Goal: Check status: Check status

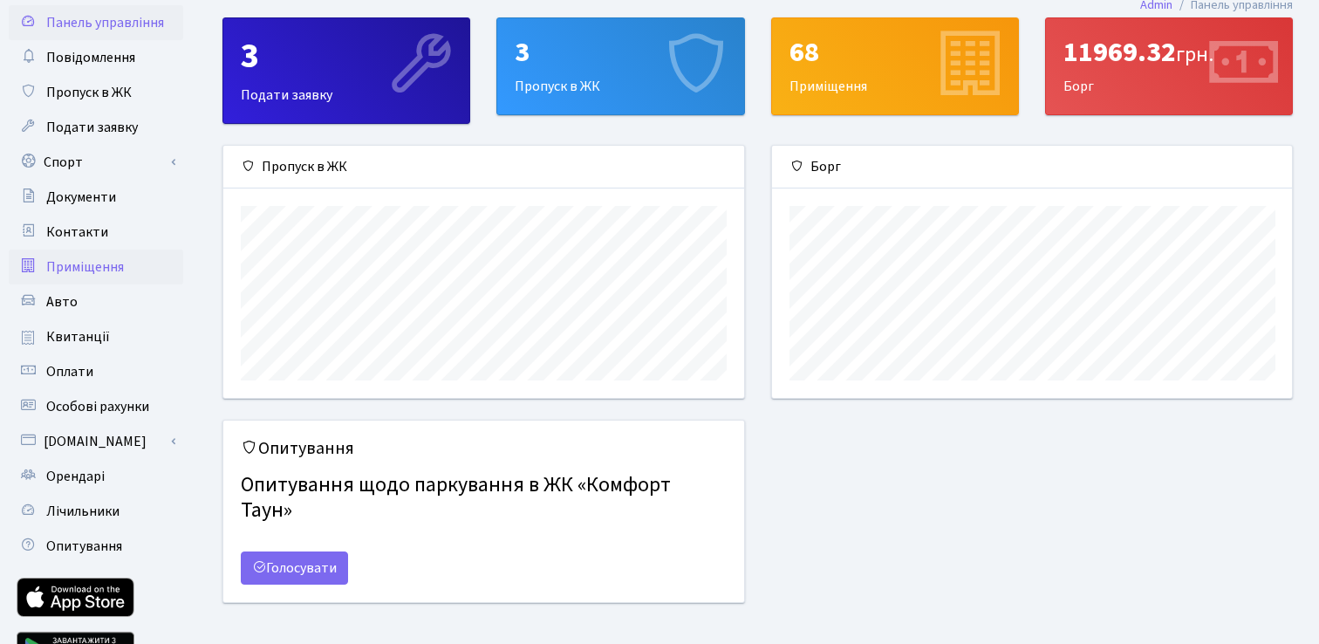
scroll to position [40, 0]
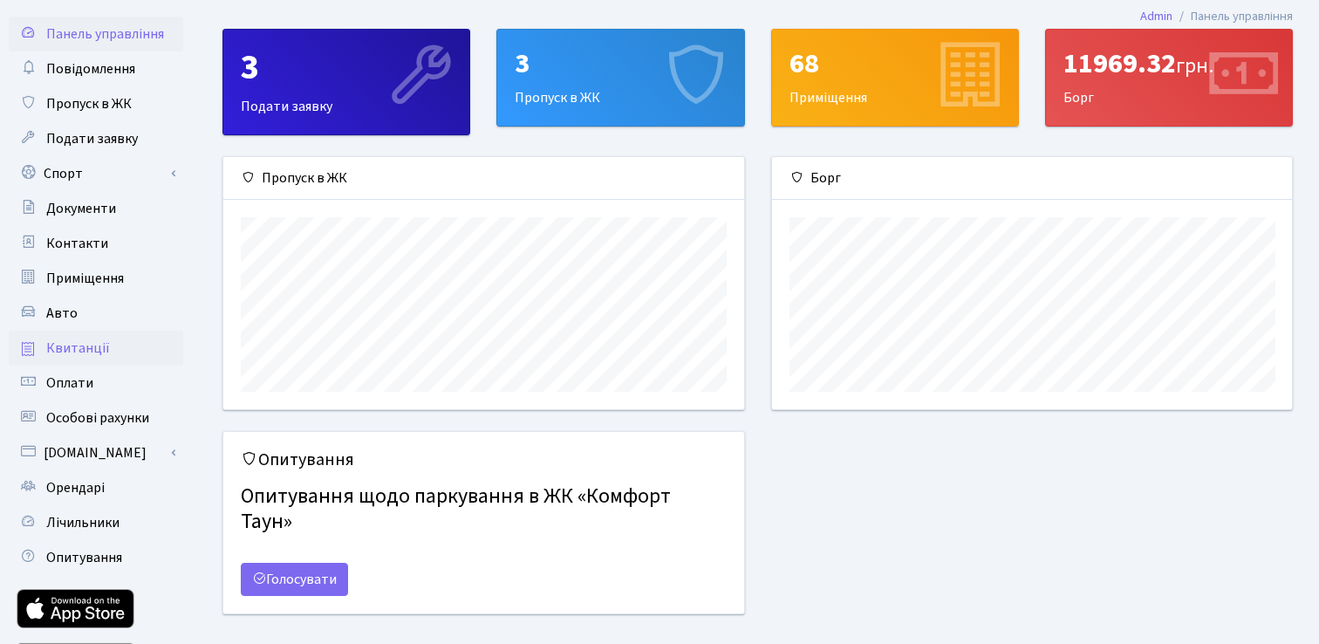
click at [86, 339] on span "Квитанції" at bounding box center [78, 347] width 64 height 19
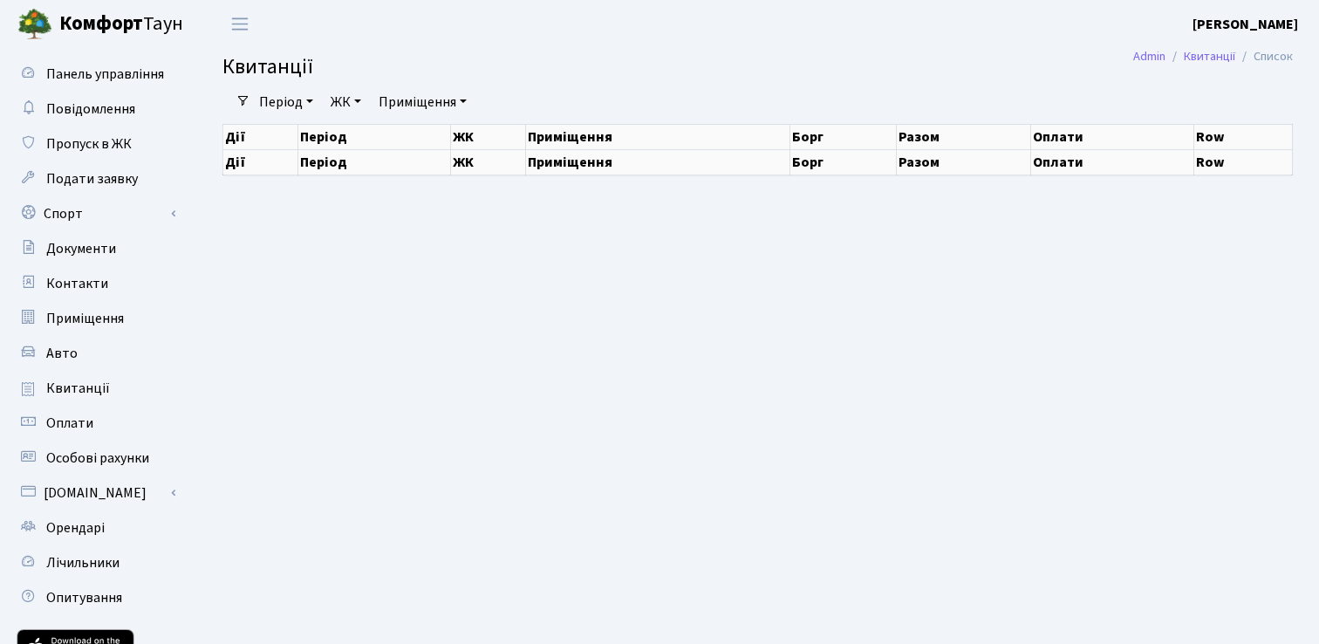
select select "25"
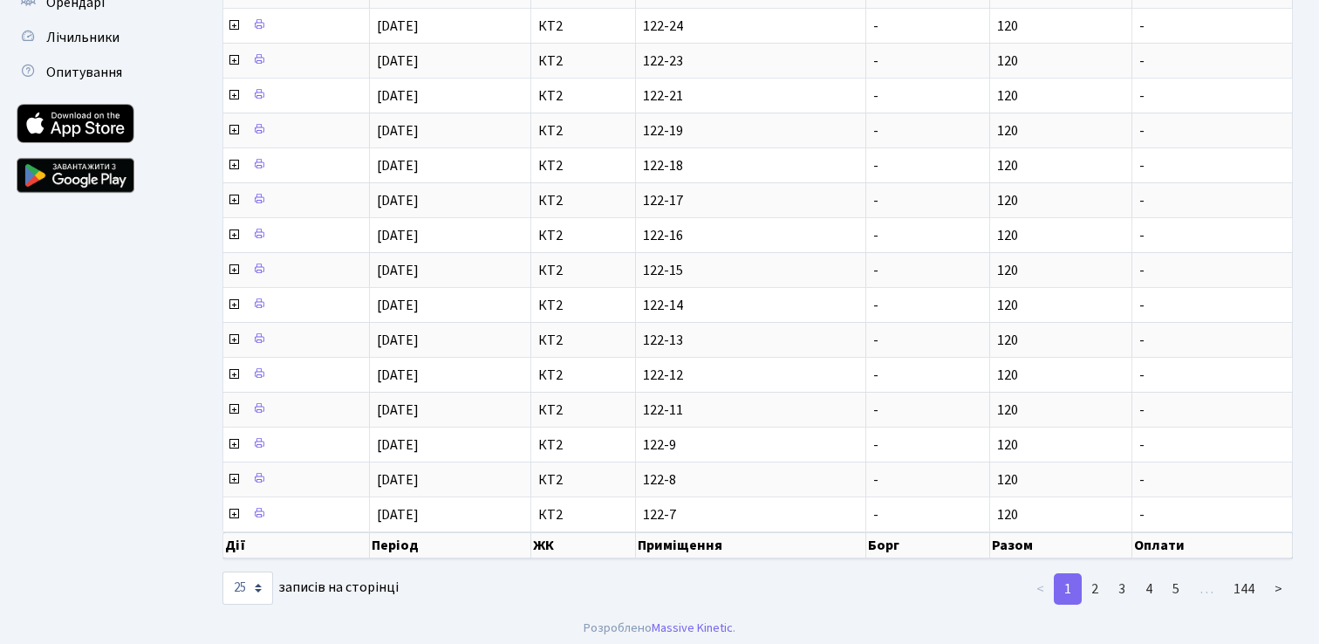
scroll to position [531, 0]
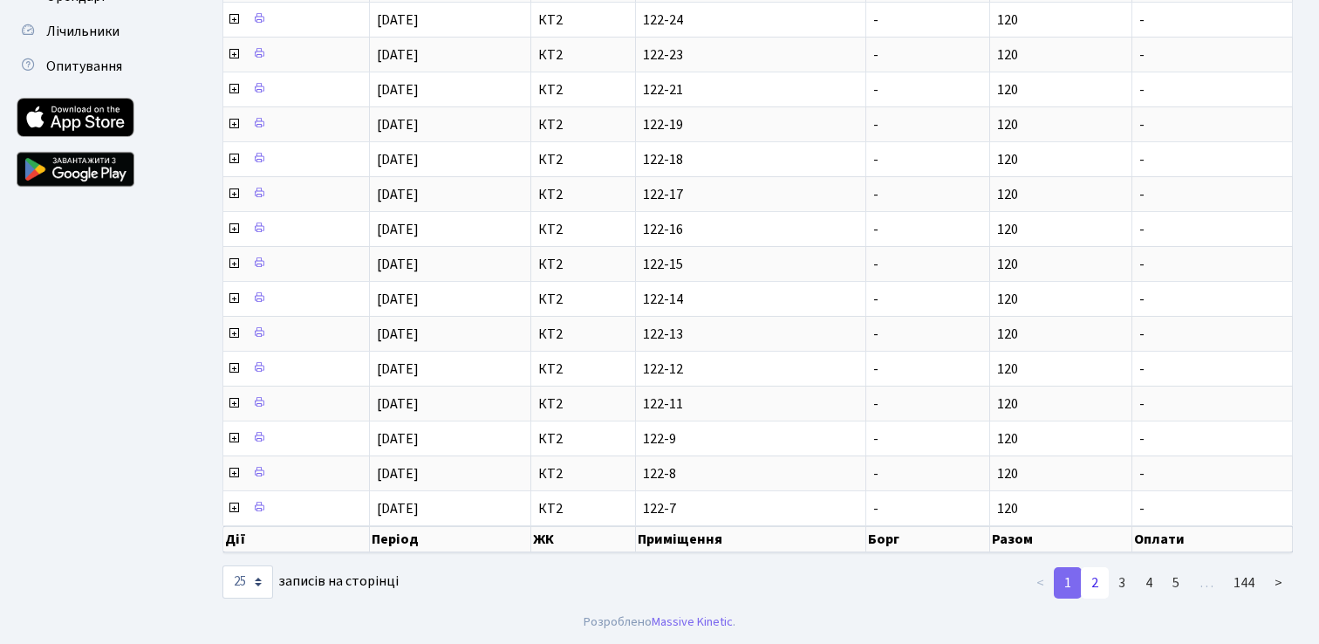
click at [1096, 577] on link "2" at bounding box center [1095, 582] width 28 height 31
click at [1127, 583] on link "3" at bounding box center [1122, 582] width 28 height 31
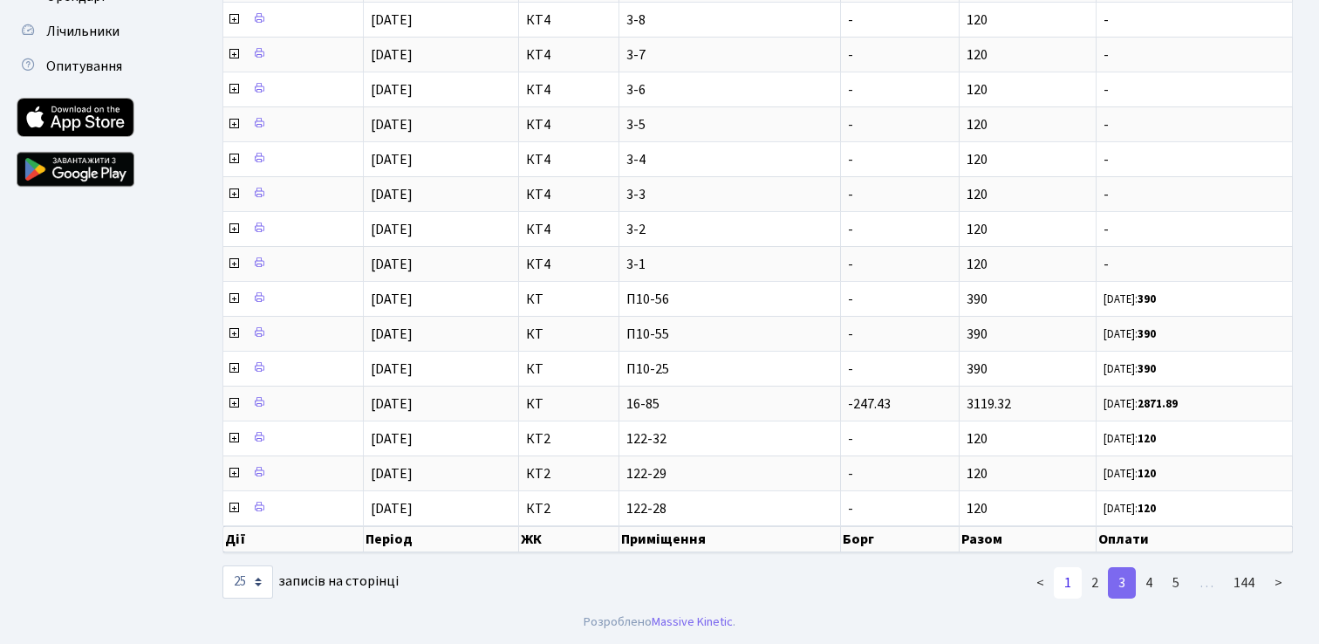
click at [1068, 590] on link "1" at bounding box center [1068, 582] width 28 height 31
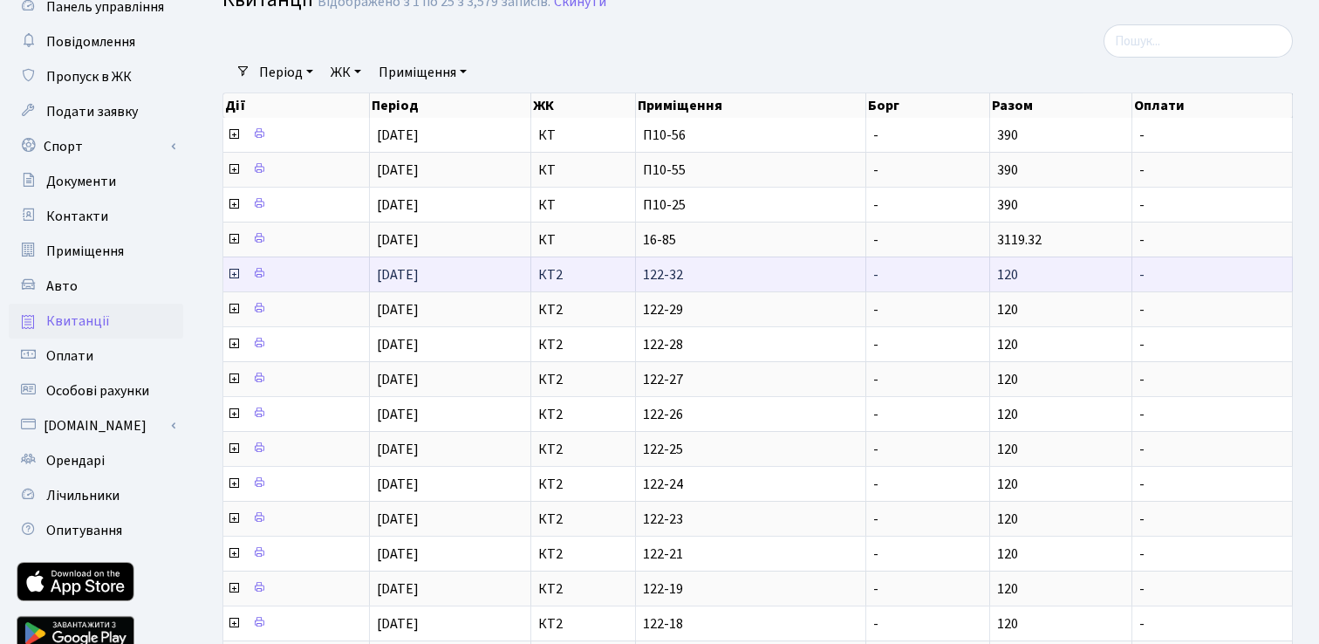
scroll to position [62, 0]
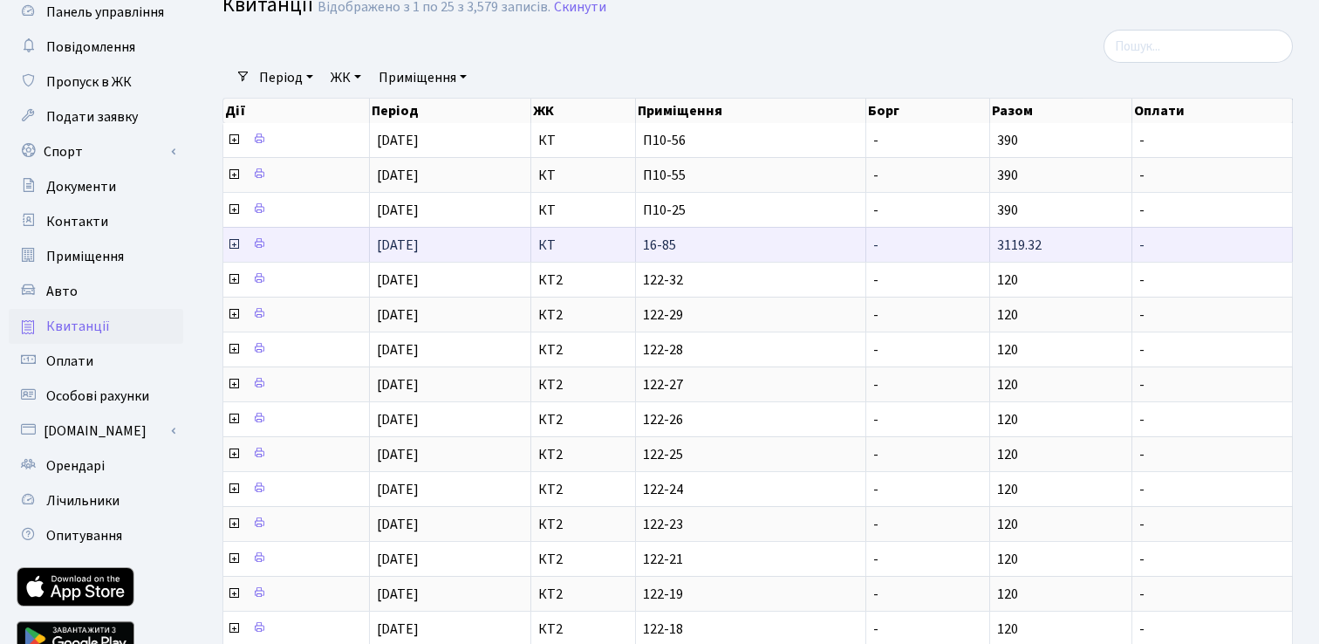
drag, startPoint x: 1048, startPoint y: 245, endPoint x: 973, endPoint y: 246, distance: 75.0
click at [973, 246] on tr "[DATE] КТ 16-85 - 3119.32 -" at bounding box center [757, 244] width 1069 height 35
click at [237, 245] on icon at bounding box center [234, 244] width 14 height 14
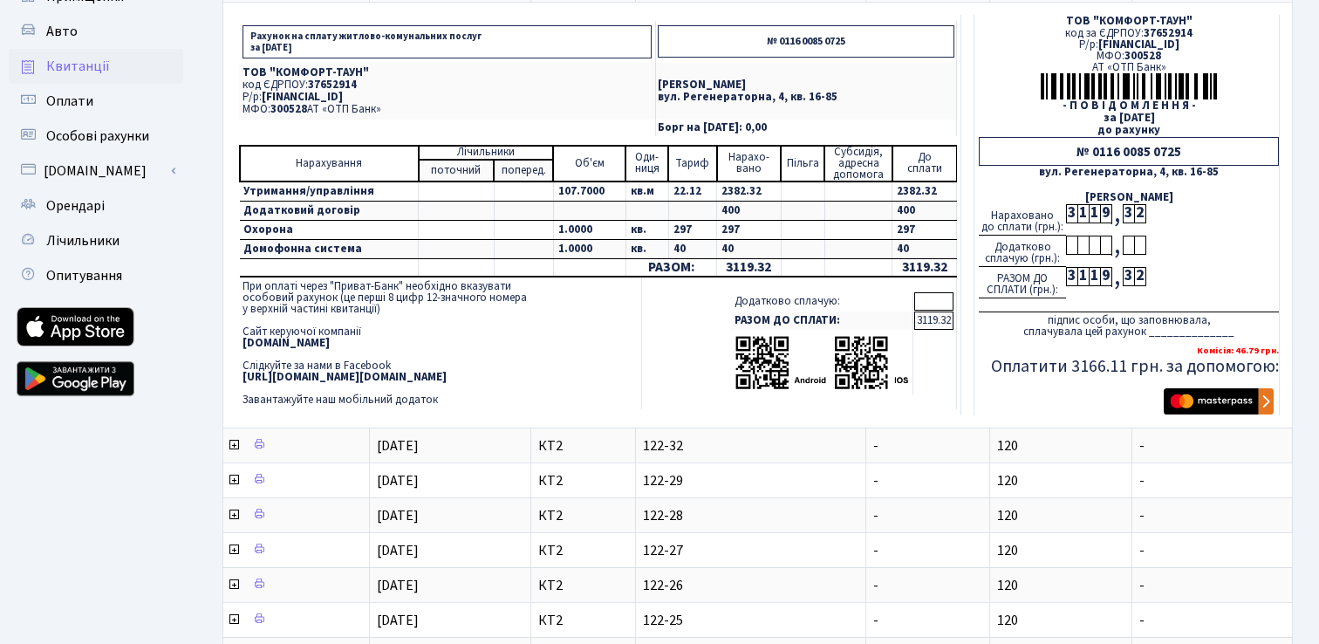
scroll to position [319, 0]
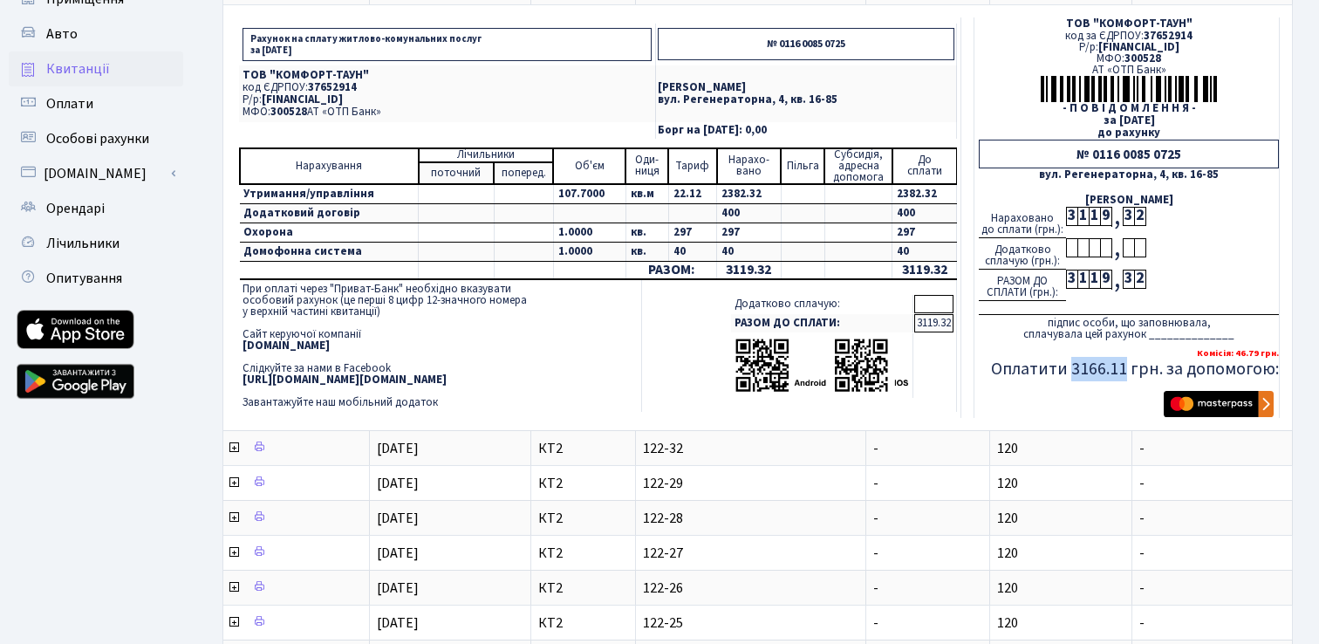
drag, startPoint x: 1129, startPoint y: 370, endPoint x: 1074, endPoint y: 366, distance: 55.1
click at [1074, 366] on h5 "Оплатити 3166.11 грн. за допомогою:" at bounding box center [1129, 369] width 300 height 21
copy h5 "3166.11"
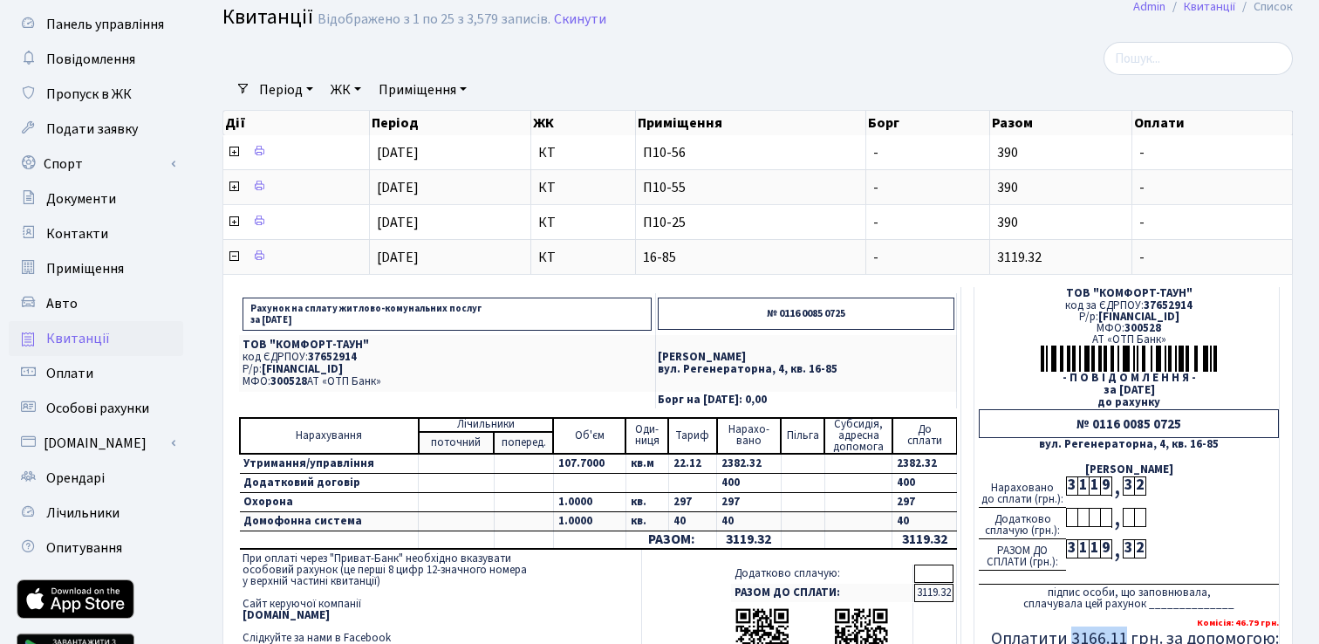
scroll to position [49, 0]
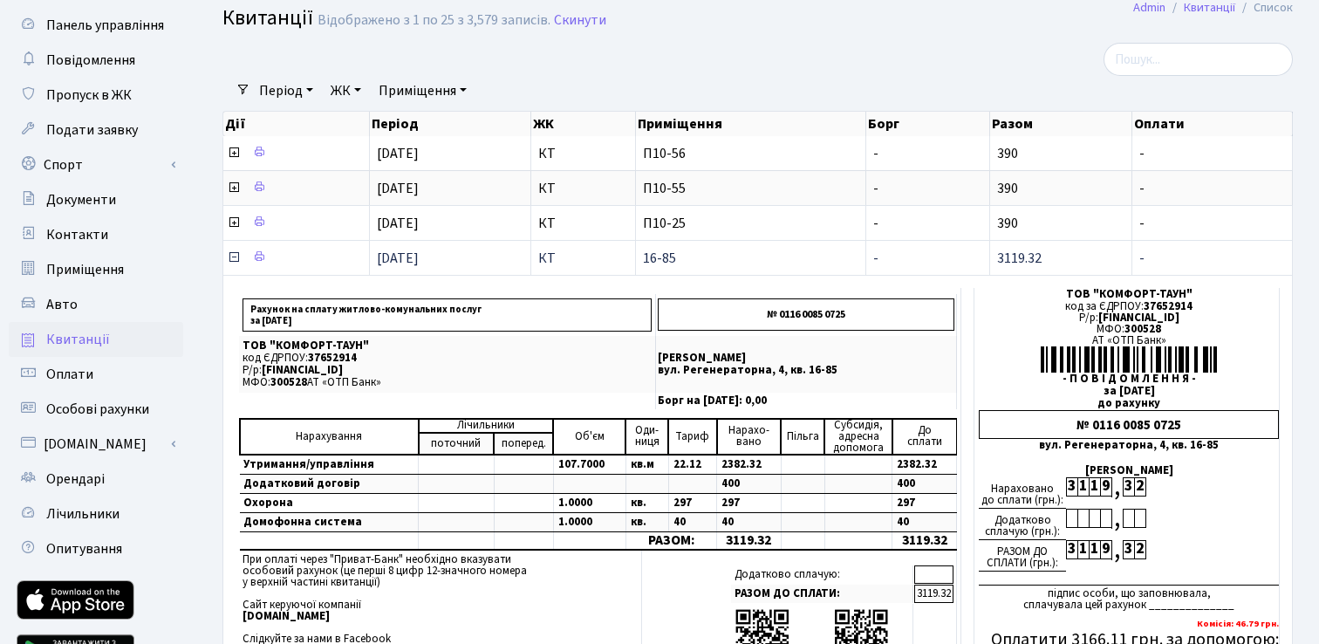
click at [236, 261] on icon at bounding box center [234, 257] width 14 height 14
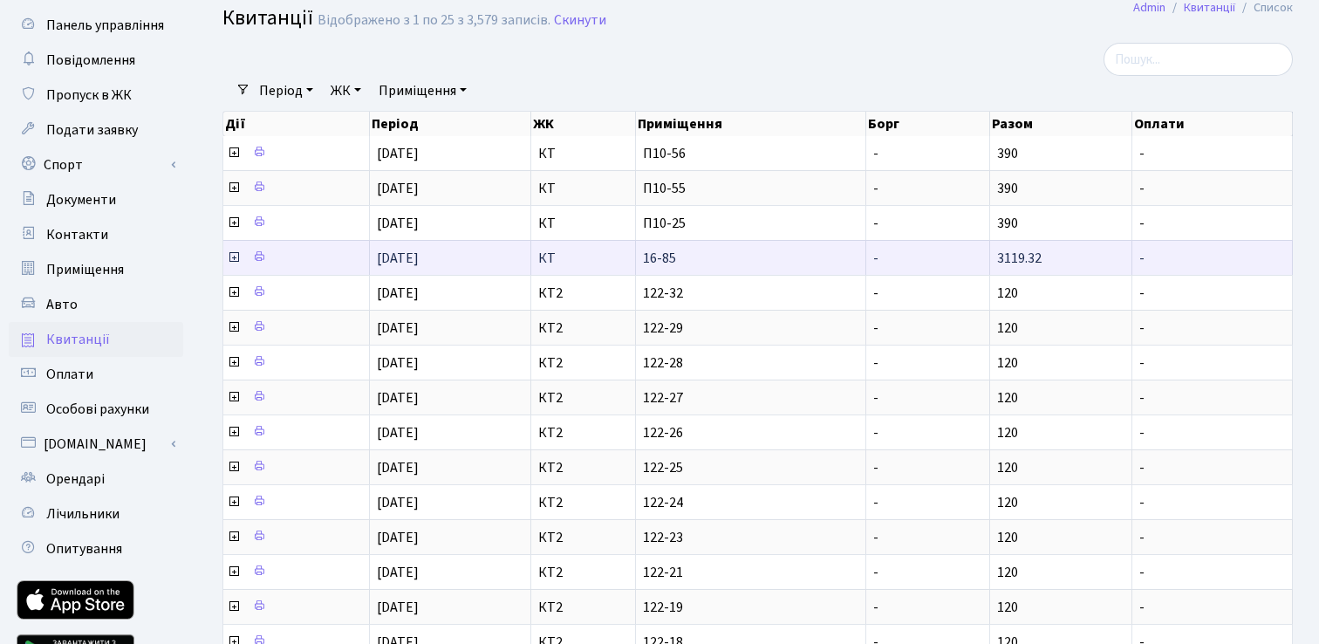
scroll to position [3, 0]
drag, startPoint x: 682, startPoint y: 261, endPoint x: 638, endPoint y: 260, distance: 44.5
click at [638, 260] on td "16-85" at bounding box center [751, 257] width 231 height 35
copy span "16-85"
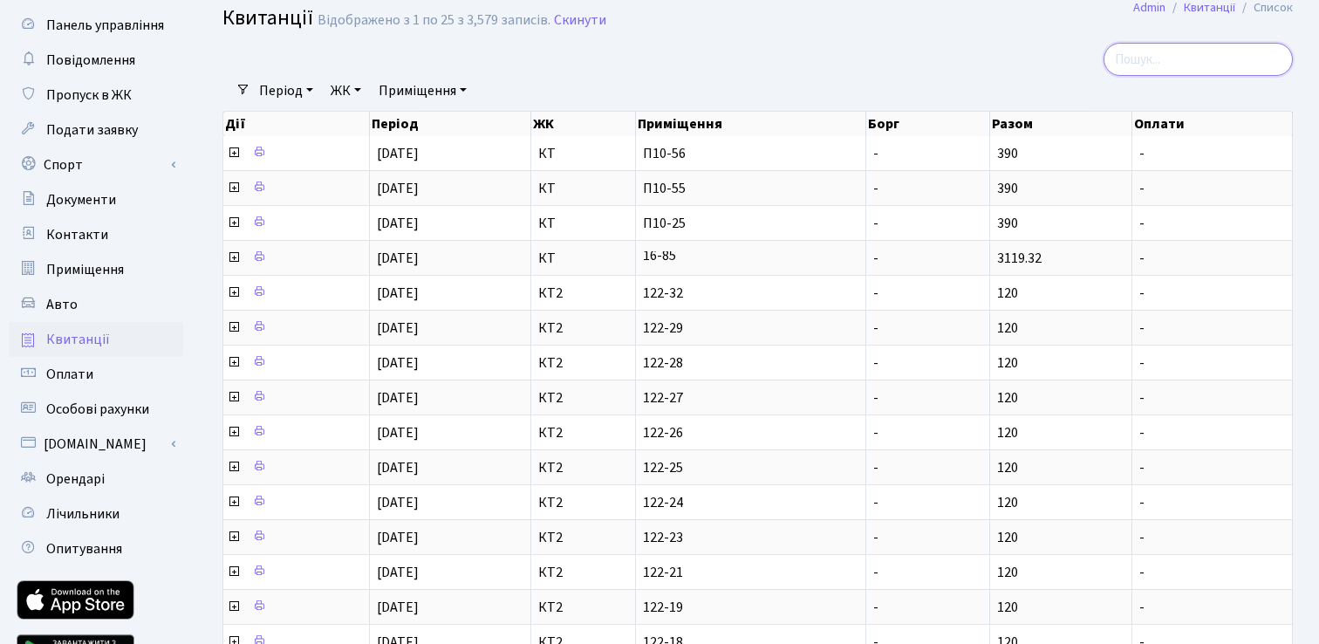
click at [1182, 55] on input "search" at bounding box center [1197, 59] width 189 height 33
paste input "16-85"
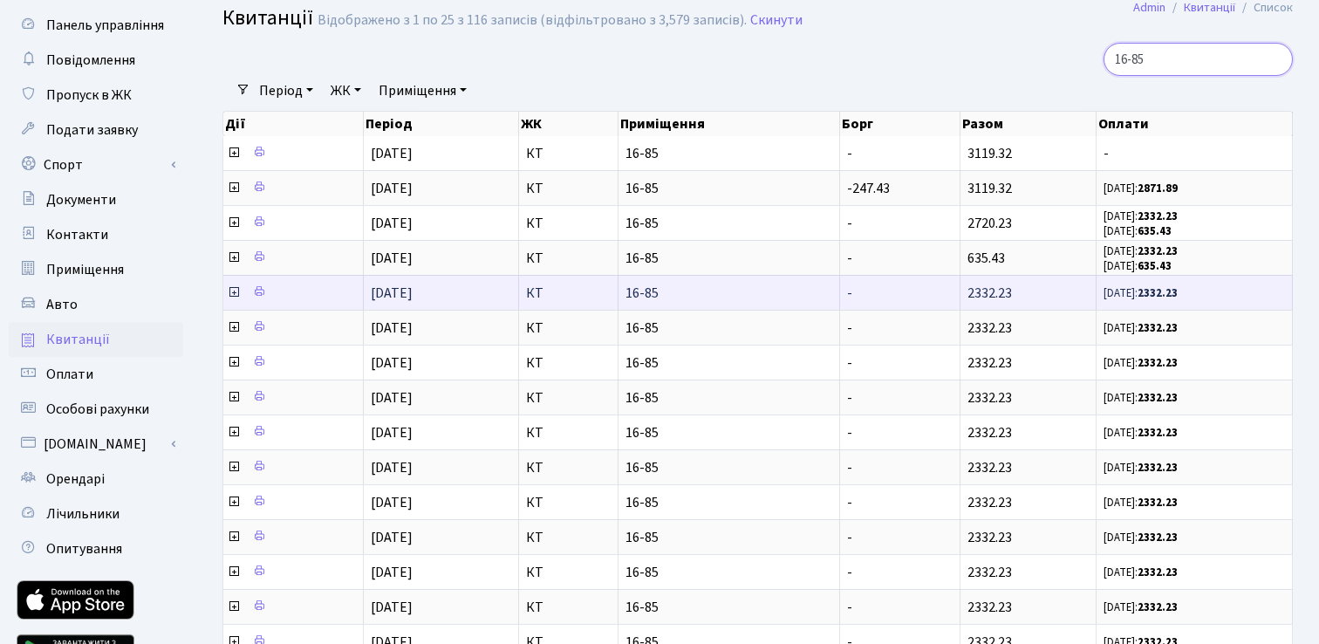
type input "16-85"
click at [236, 297] on icon at bounding box center [234, 292] width 14 height 14
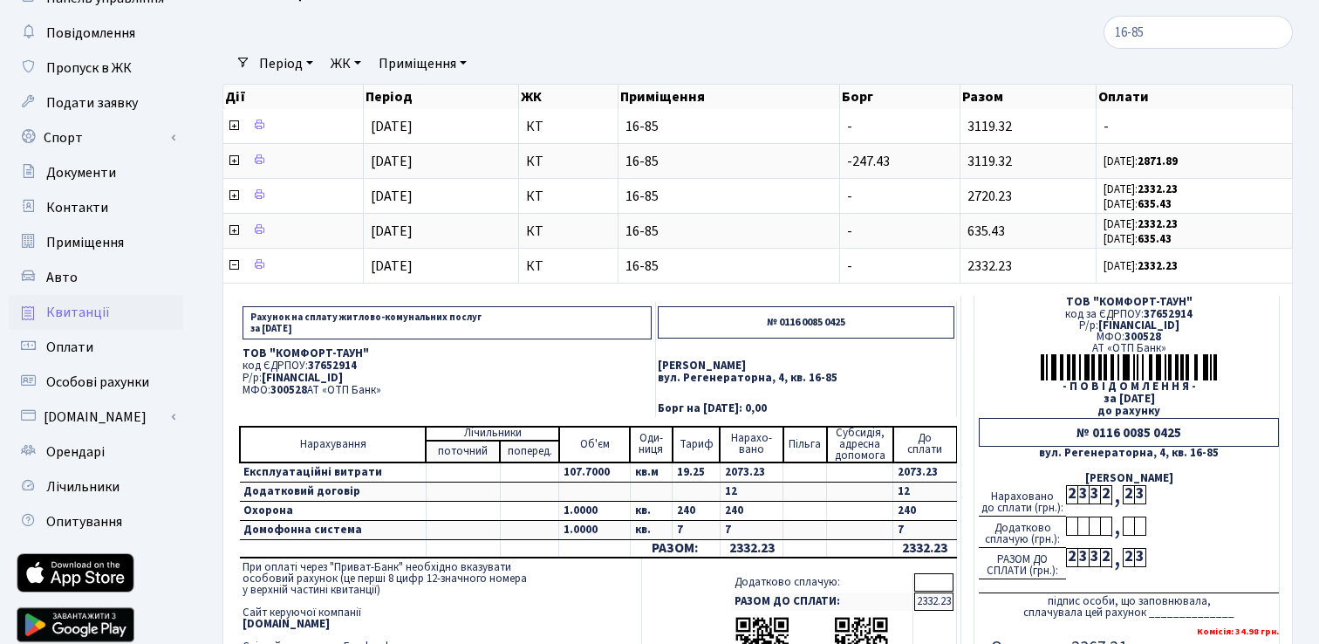
scroll to position [74, 0]
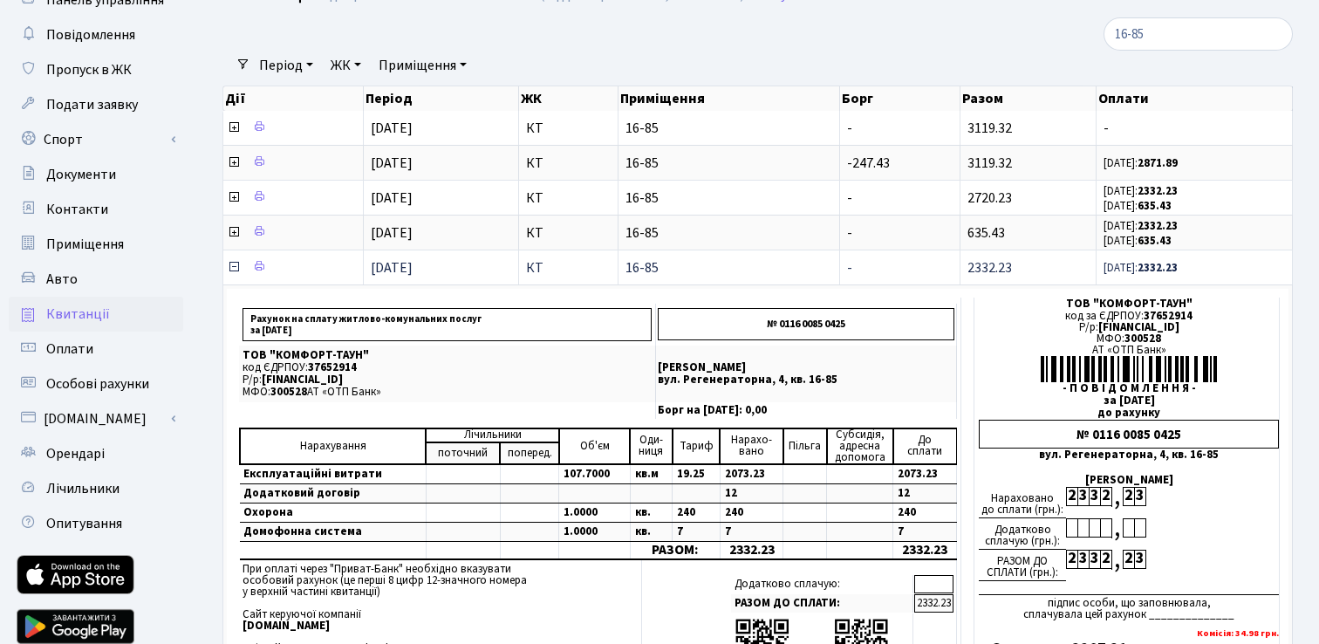
click at [232, 267] on icon at bounding box center [234, 267] width 14 height 14
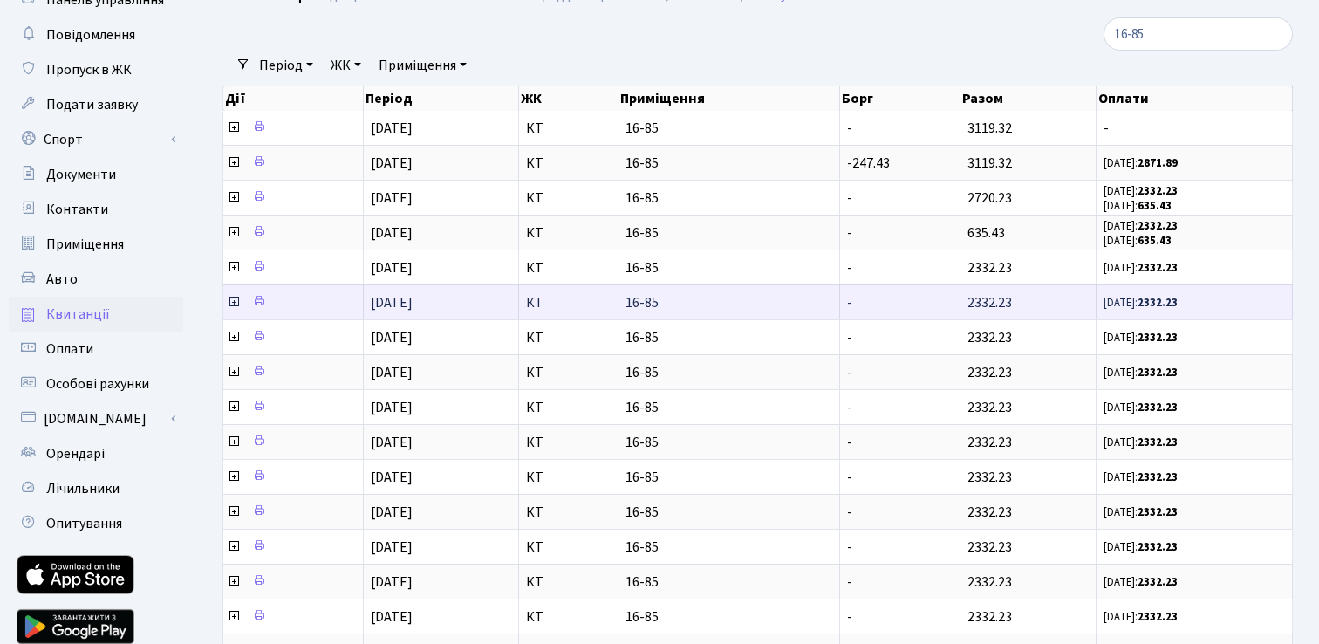
click at [231, 304] on icon at bounding box center [234, 302] width 14 height 14
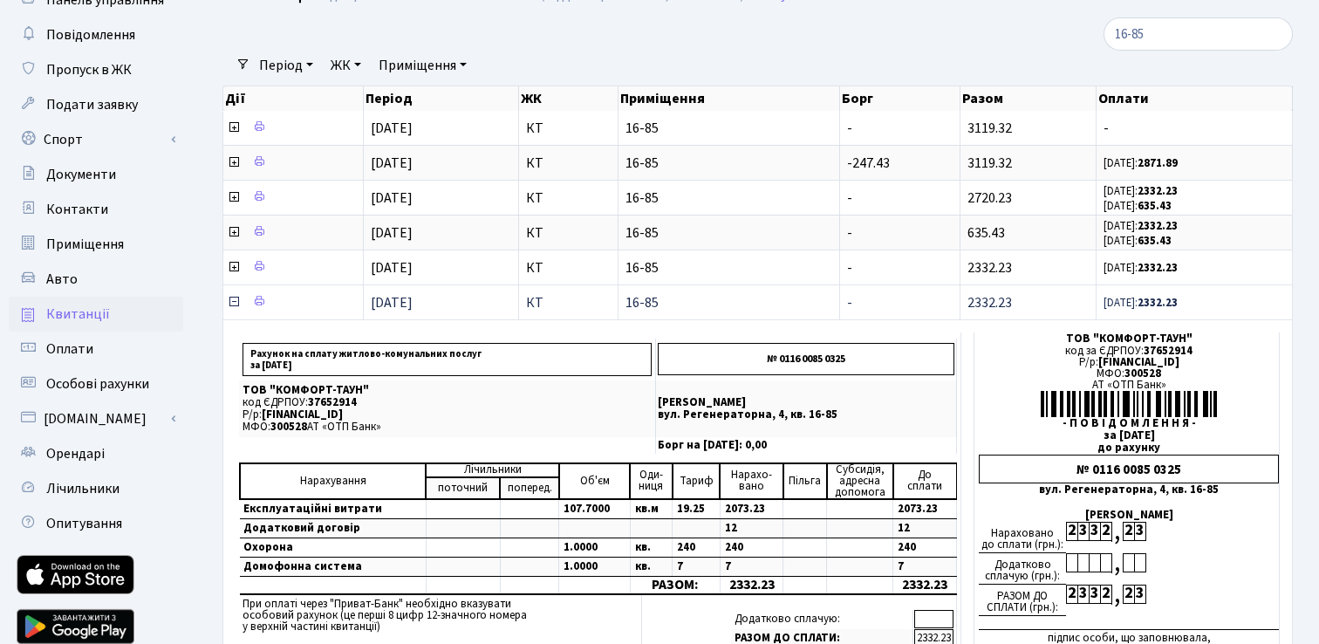
click at [236, 301] on icon at bounding box center [234, 302] width 14 height 14
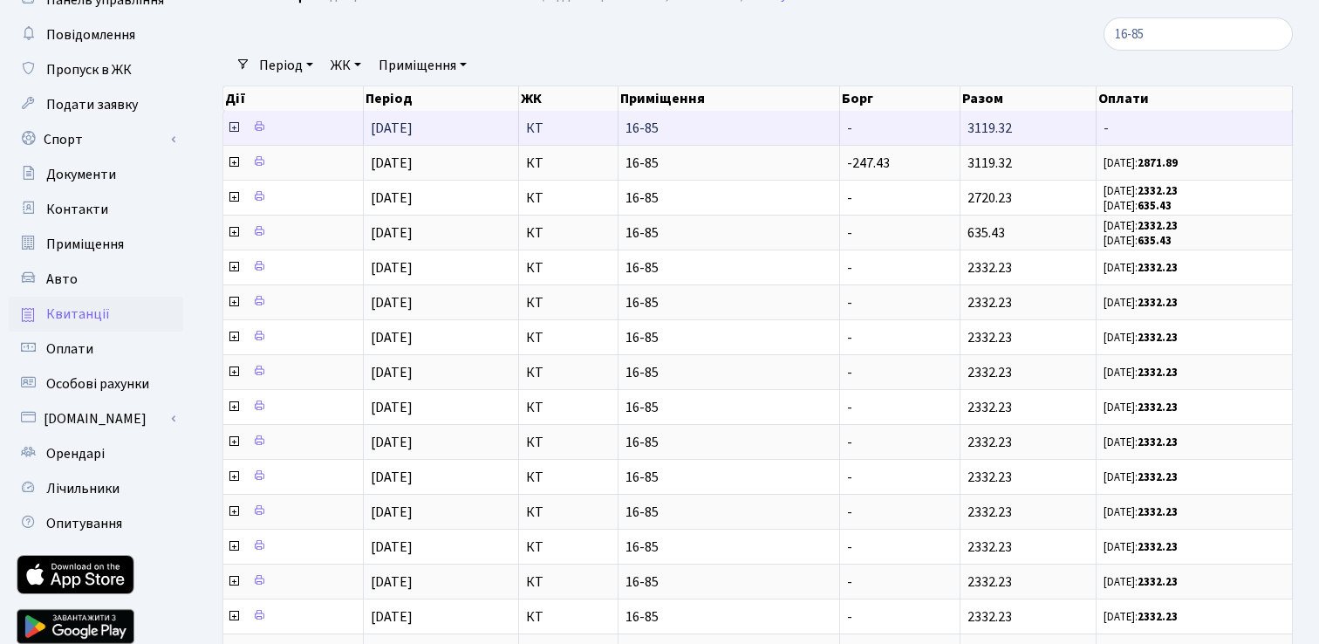
click at [235, 130] on icon at bounding box center [234, 127] width 14 height 14
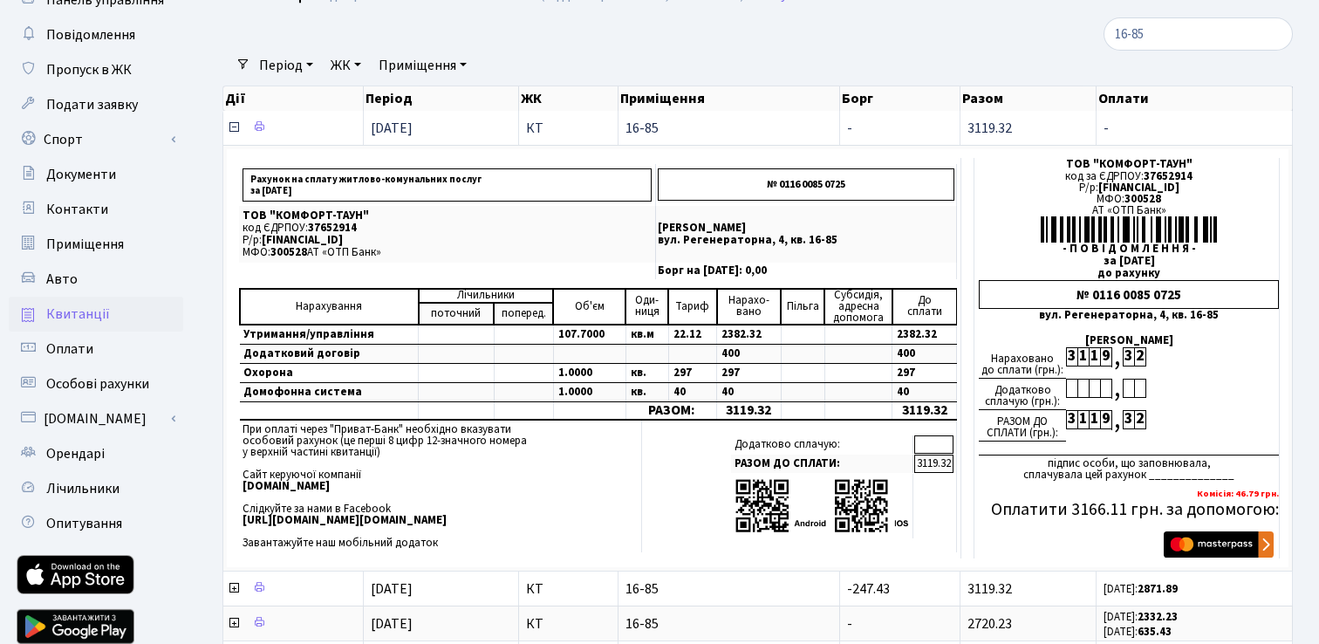
click at [235, 131] on icon at bounding box center [234, 127] width 14 height 14
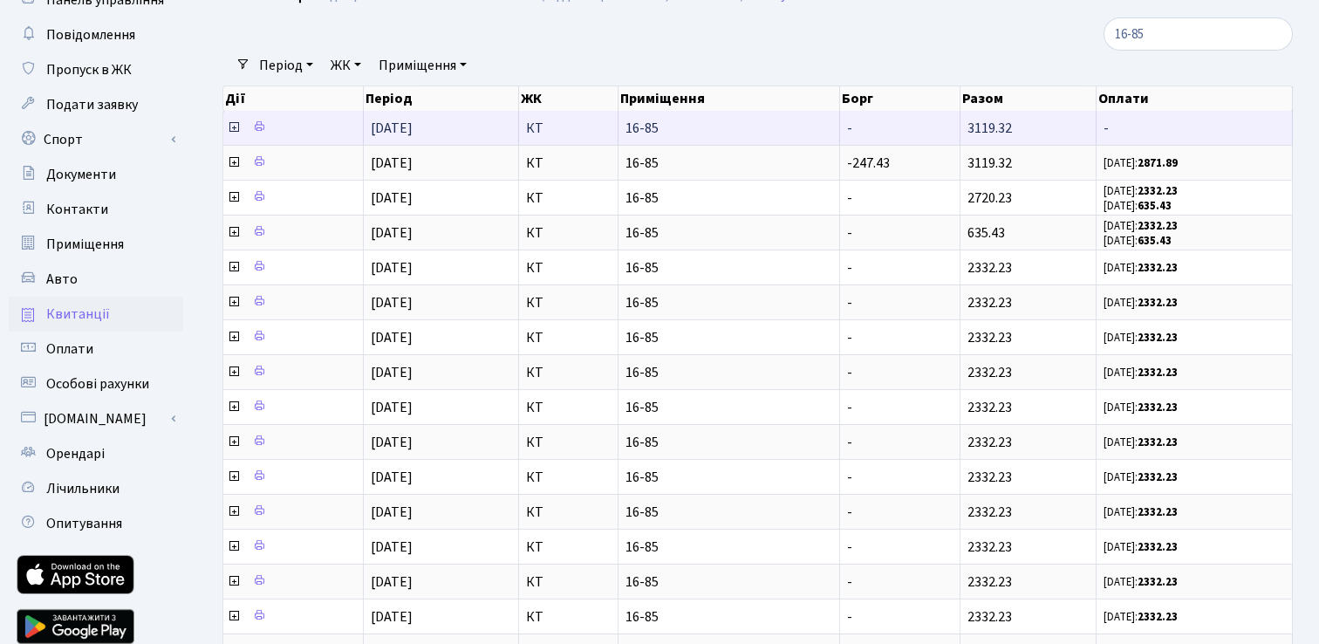
drag, startPoint x: 1028, startPoint y: 133, endPoint x: 965, endPoint y: 133, distance: 63.7
click at [965, 133] on td "3119.32" at bounding box center [1028, 128] width 136 height 34
copy span "3119.32"
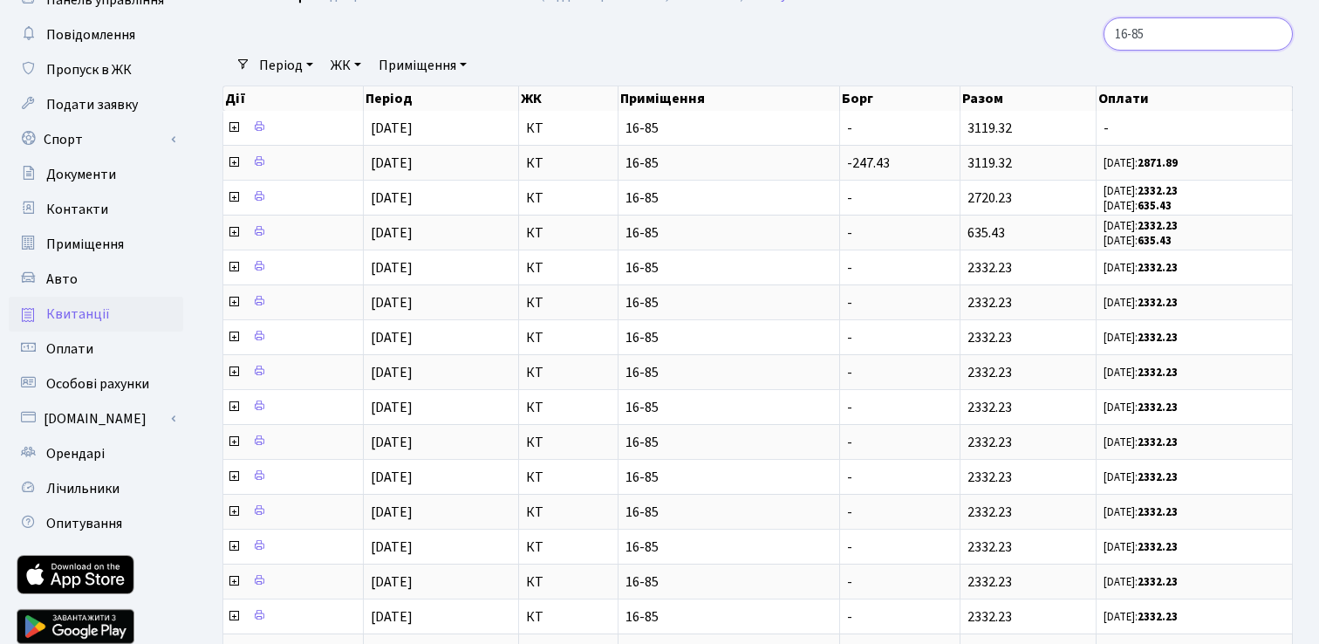
drag, startPoint x: 1196, startPoint y: 37, endPoint x: 1117, endPoint y: 23, distance: 80.6
click at [1104, 27] on div "16-85" at bounding box center [1122, 33] width 339 height 33
click at [1272, 34] on input "16-85" at bounding box center [1197, 33] width 189 height 33
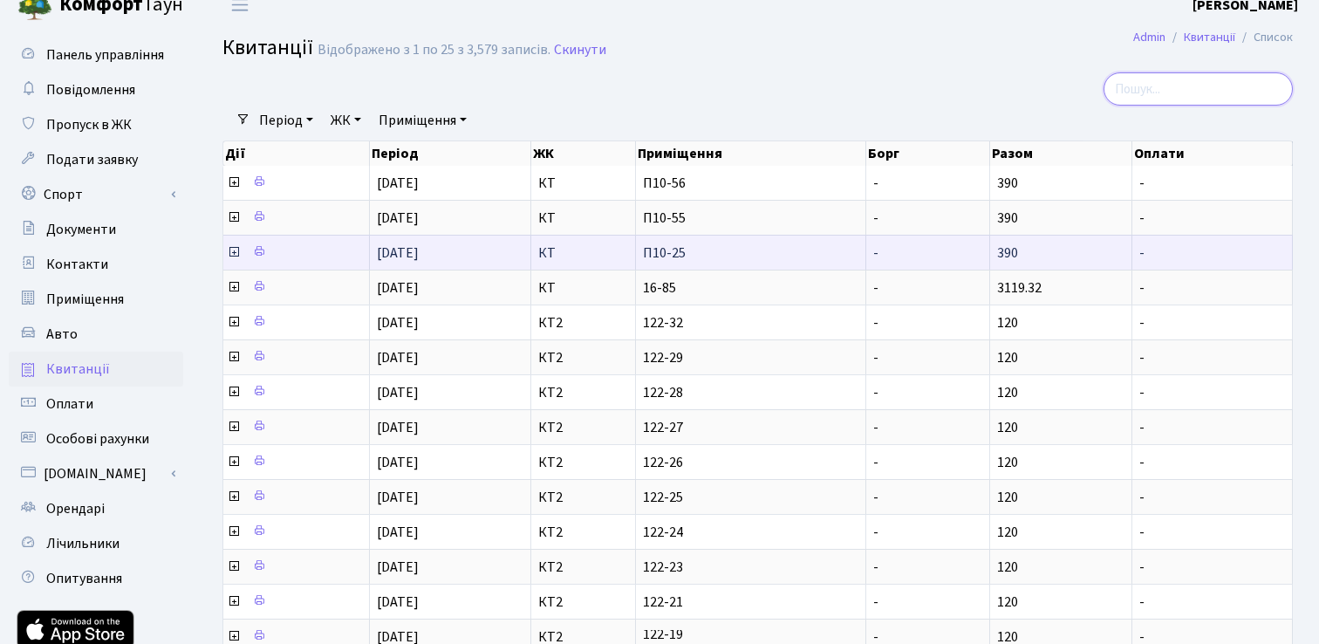
scroll to position [0, 0]
